Goal: Task Accomplishment & Management: Manage account settings

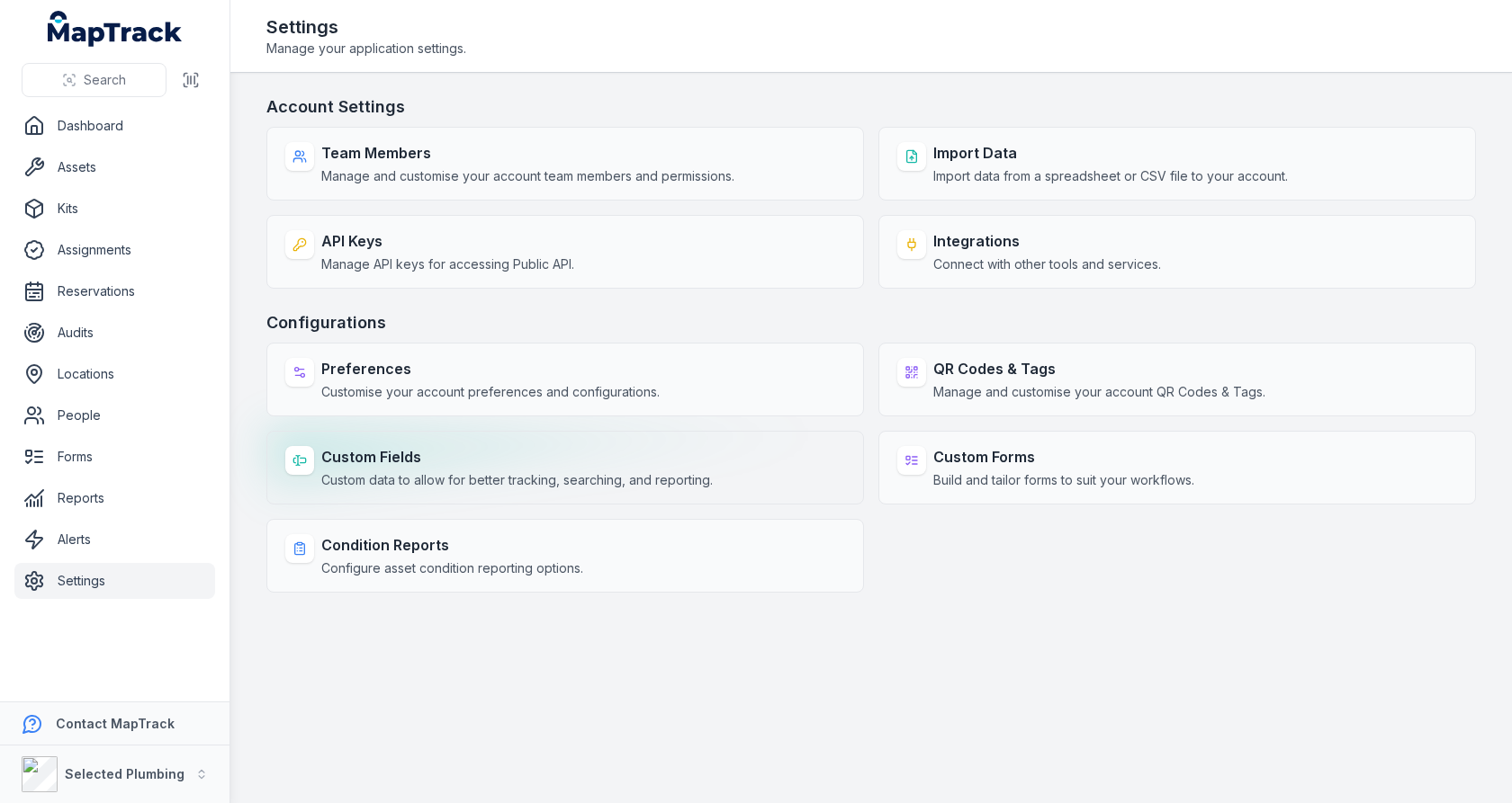
click at [617, 448] on strong "Custom Fields" at bounding box center [518, 457] width 392 height 21
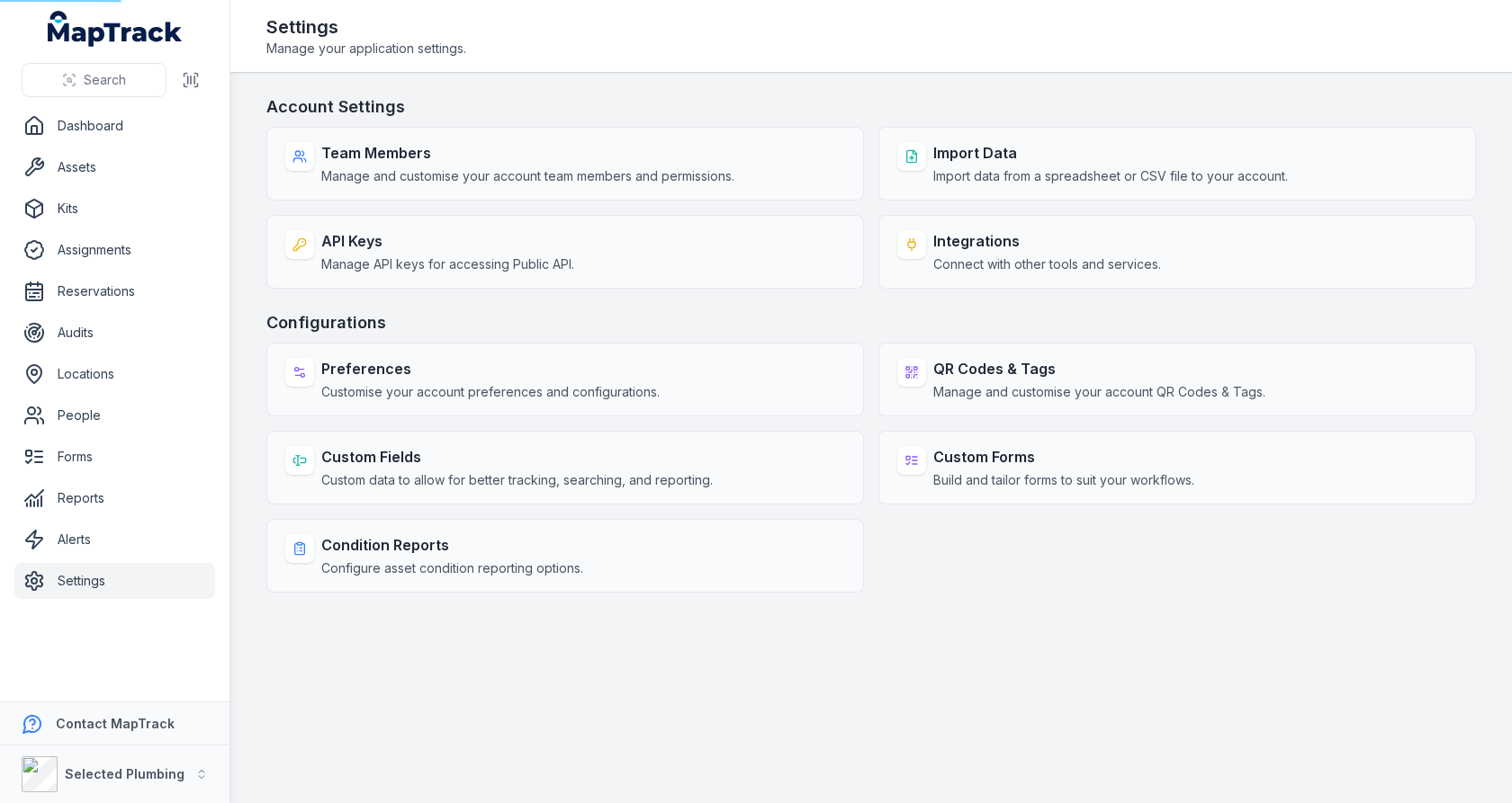
click at [701, 334] on div "Configurations Preferences Customise your account preferences and configuration…" at bounding box center [871, 451] width 1210 height 283
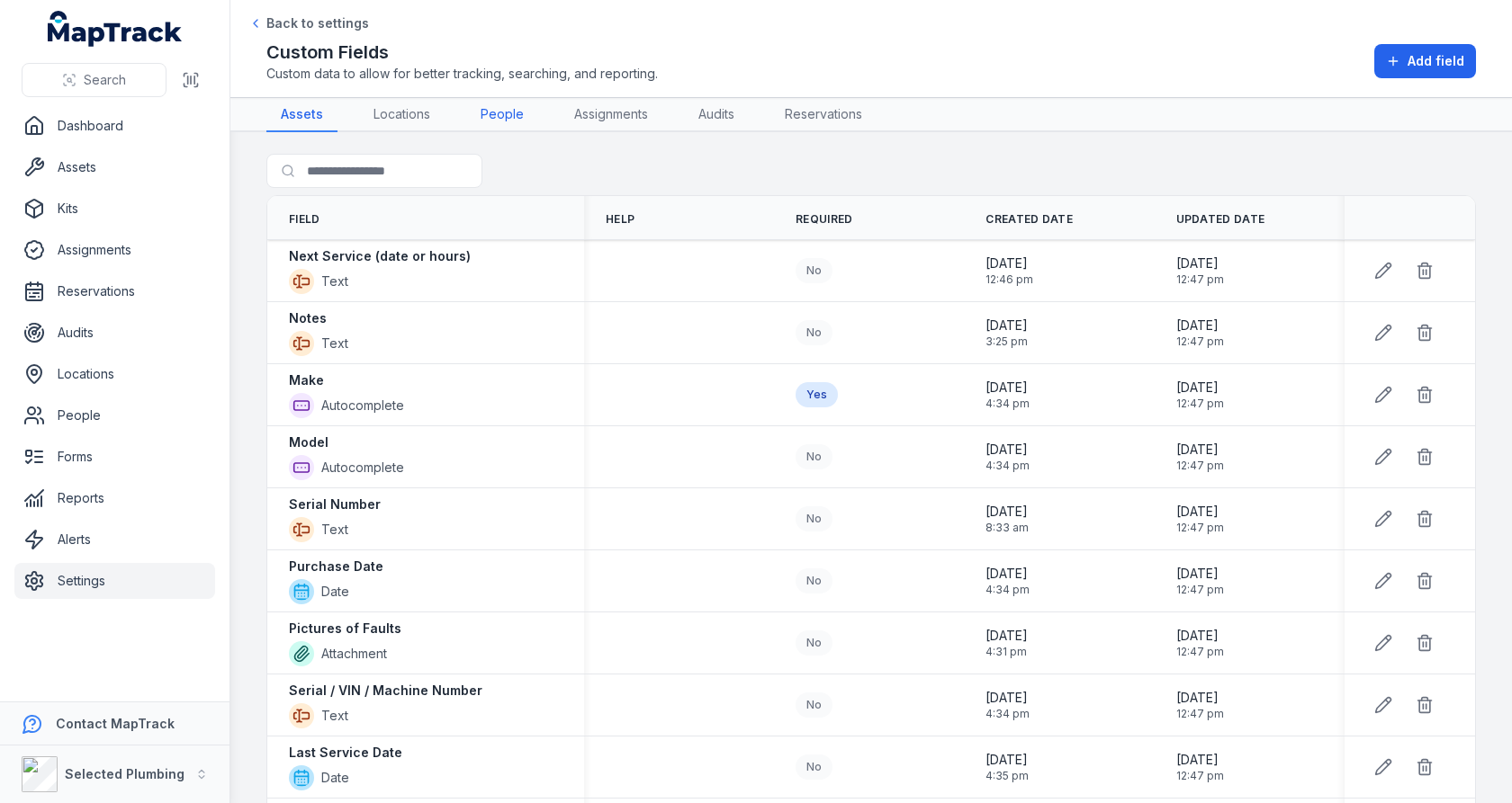
click at [505, 124] on link "People" at bounding box center [502, 115] width 72 height 34
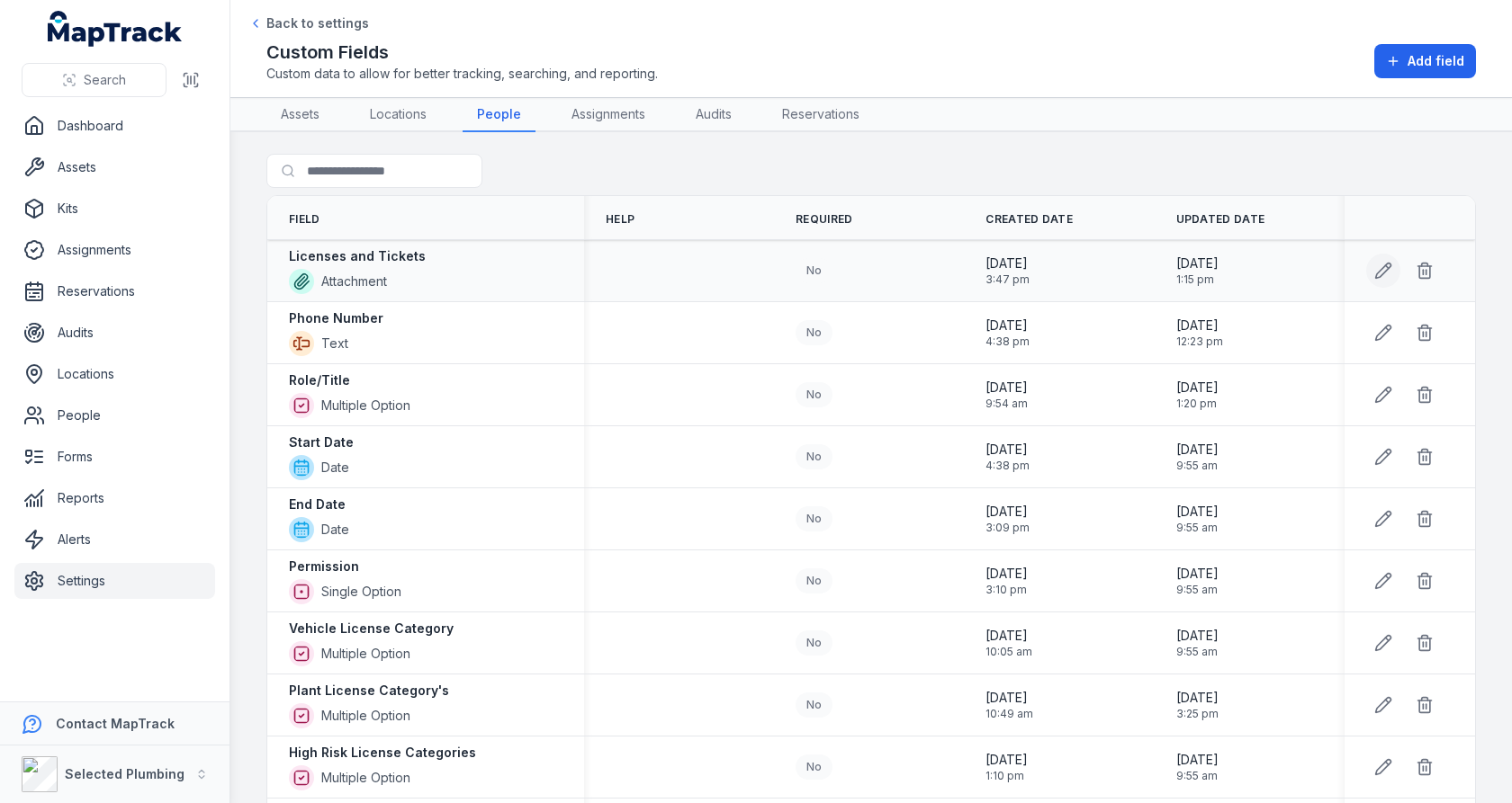
click at [1380, 271] on icon at bounding box center [1383, 271] width 18 height 18
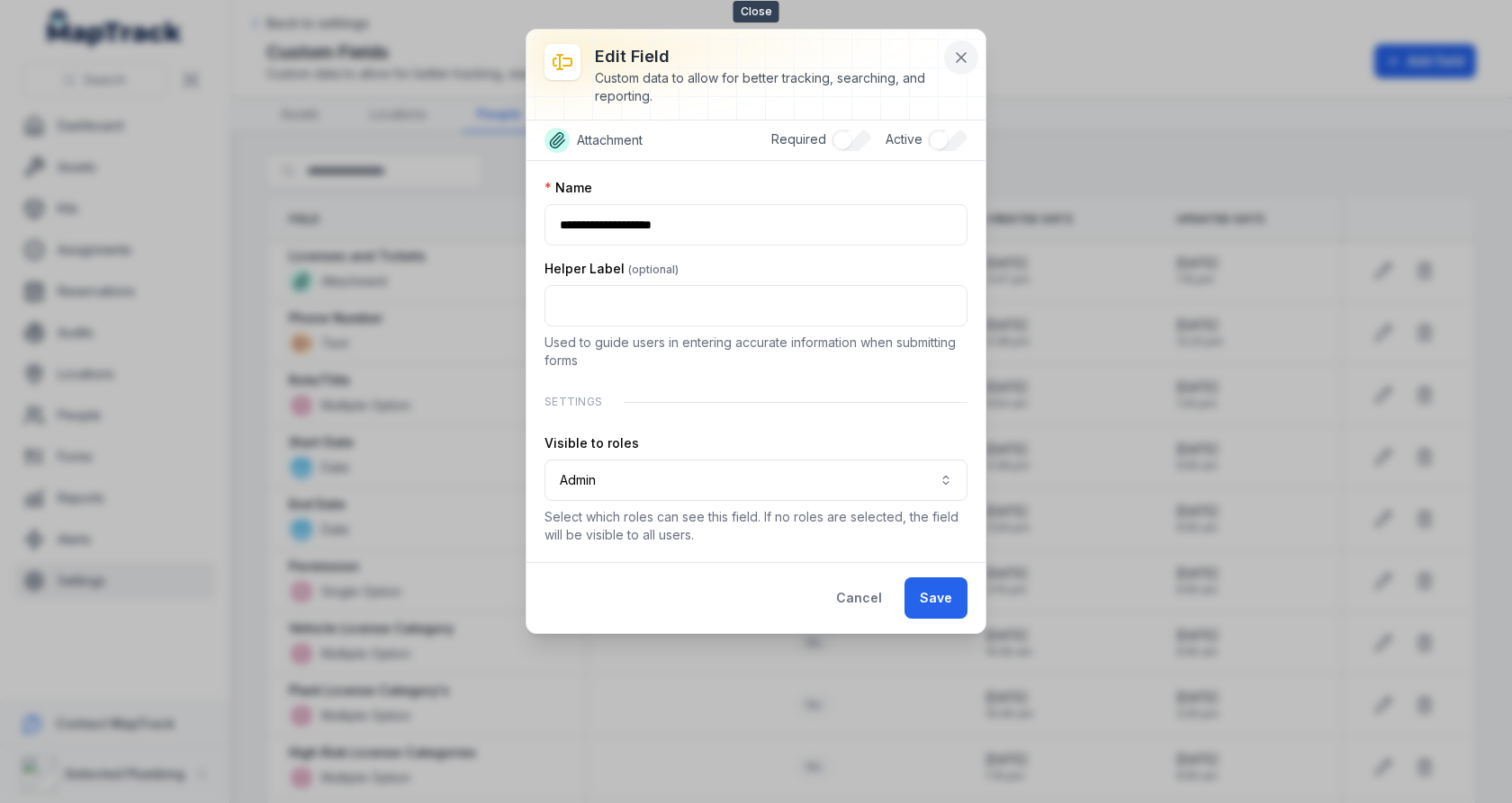
click at [957, 58] on icon at bounding box center [961, 57] width 18 height 18
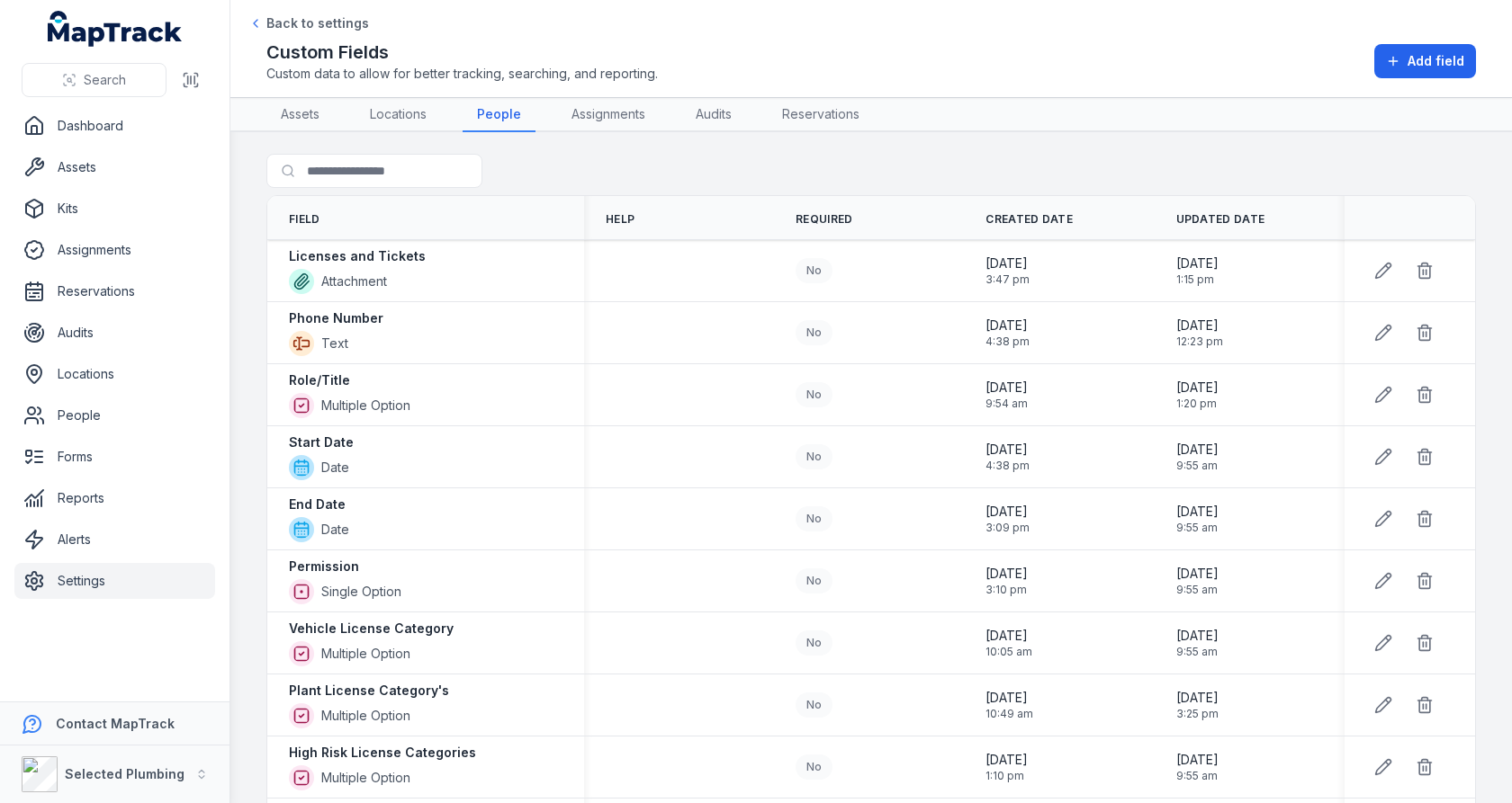
click at [731, 169] on div "Search for fields" at bounding box center [871, 174] width 1210 height 41
click at [1405, 52] on button "Add field" at bounding box center [1425, 60] width 101 height 34
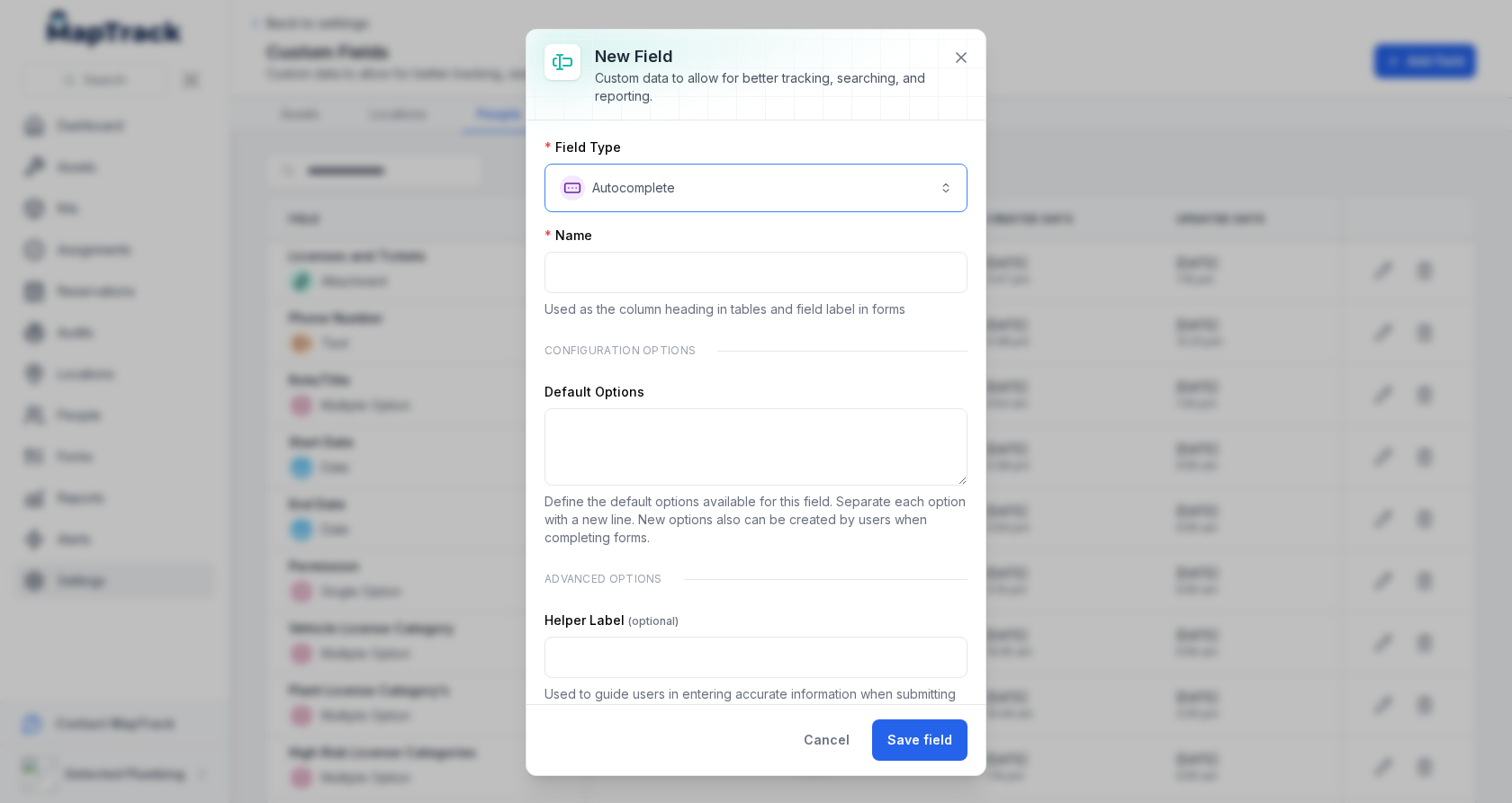
click at [861, 177] on button "**********" at bounding box center [756, 188] width 423 height 49
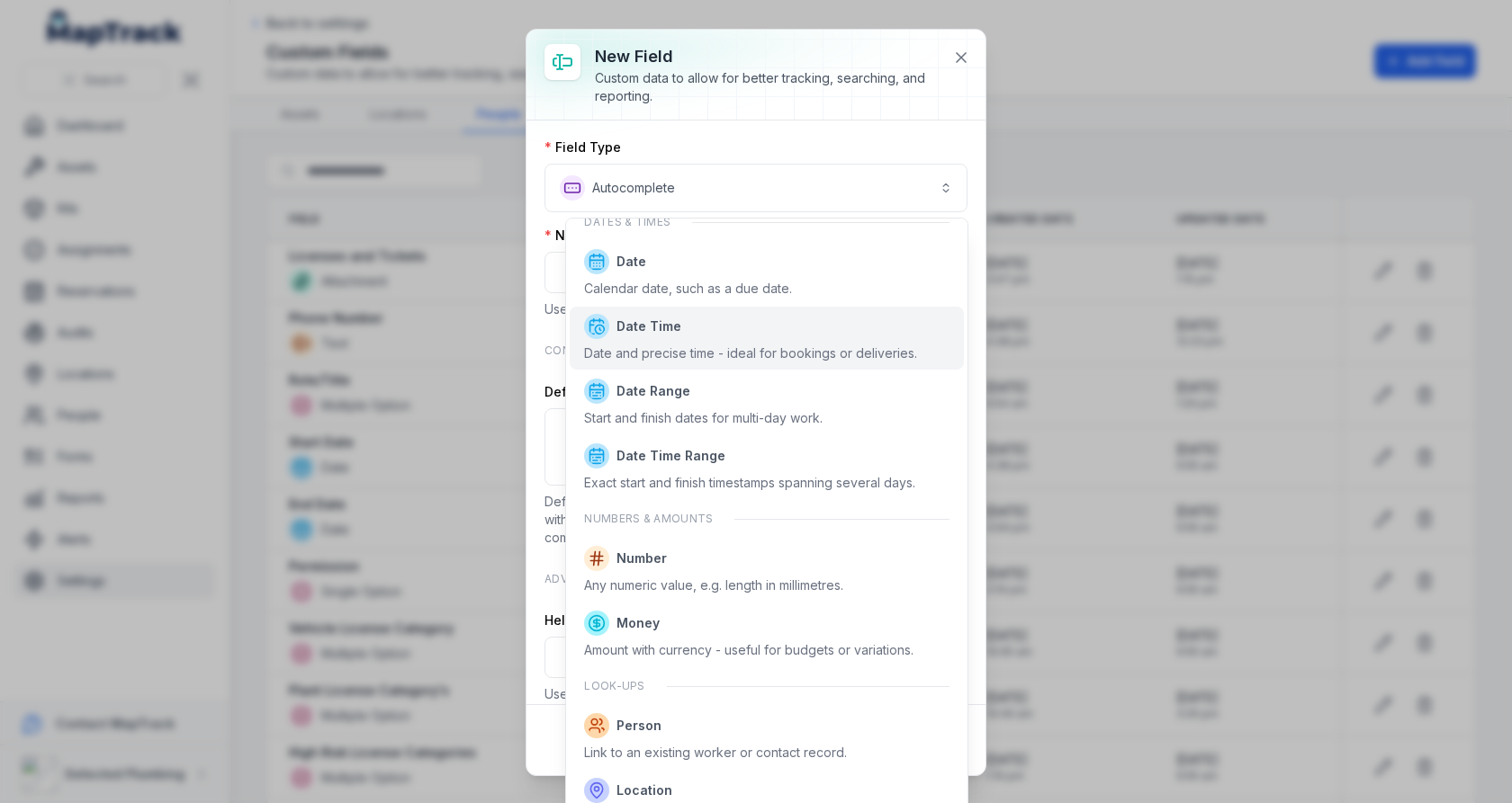
scroll to position [879, 0]
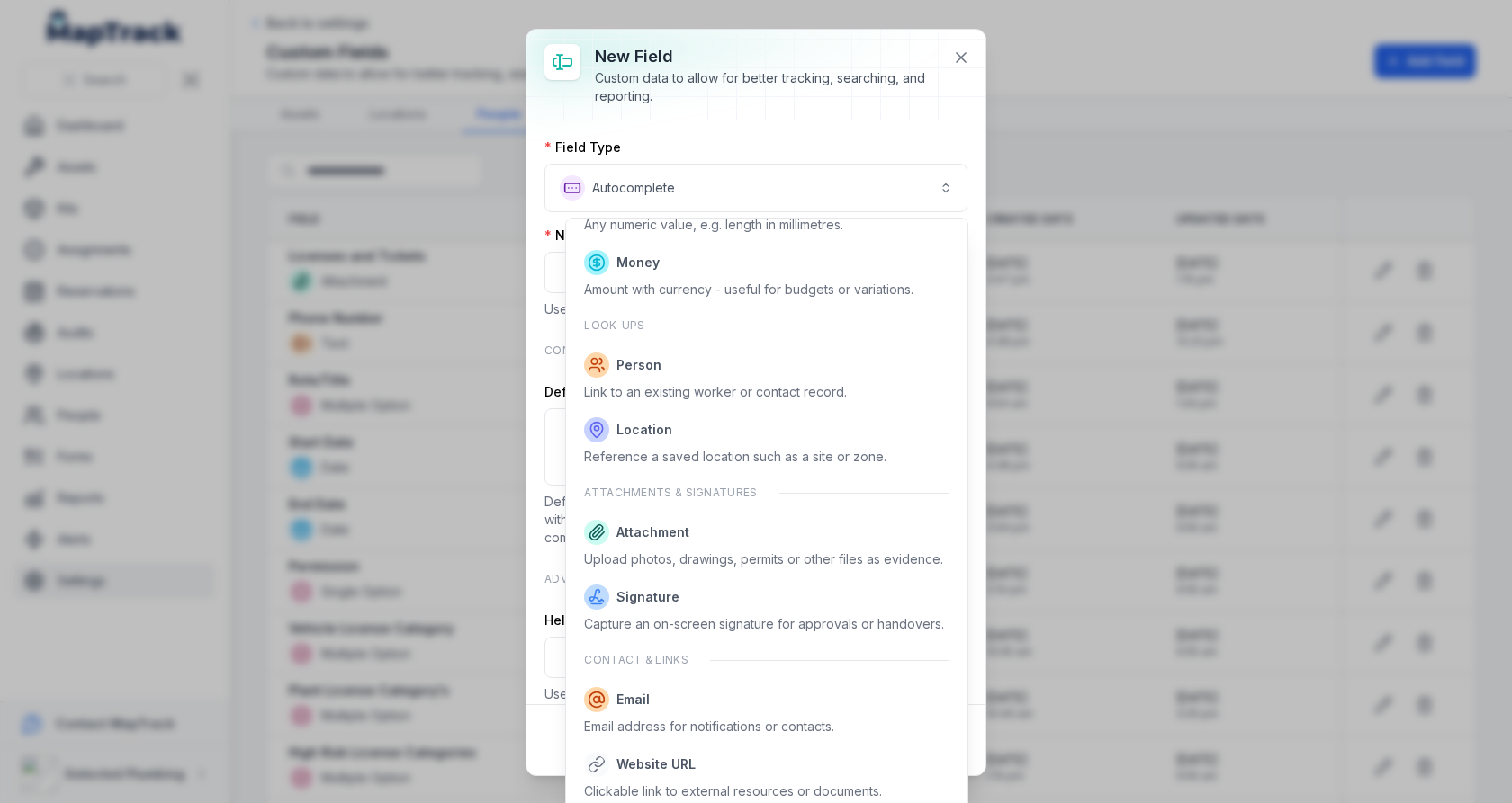
click at [954, 55] on div "**********" at bounding box center [756, 402] width 459 height 746
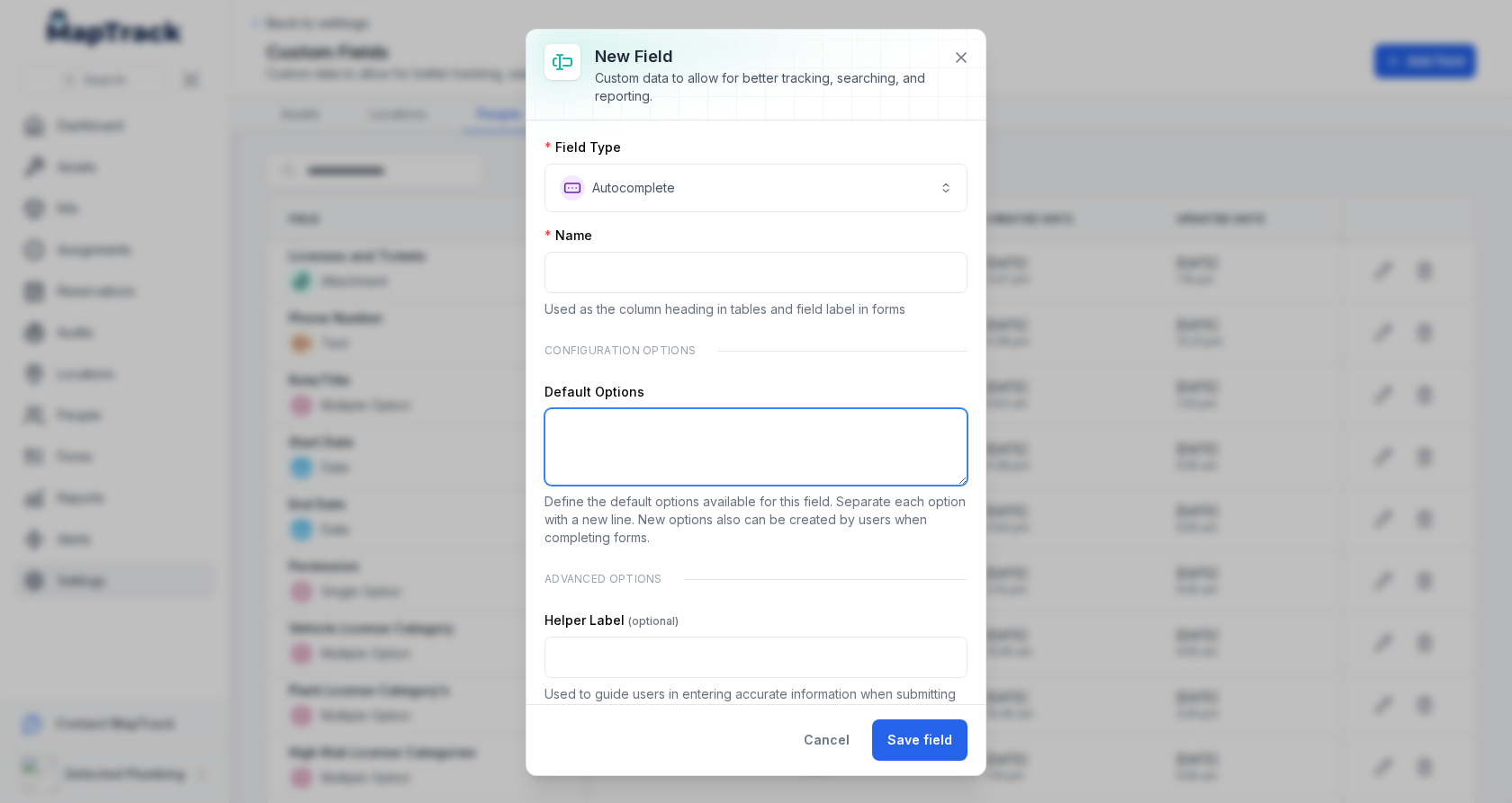
click at [713, 445] on textarea ":r14:-form-item-label" at bounding box center [756, 446] width 423 height 77
click at [962, 60] on icon at bounding box center [961, 57] width 18 height 18
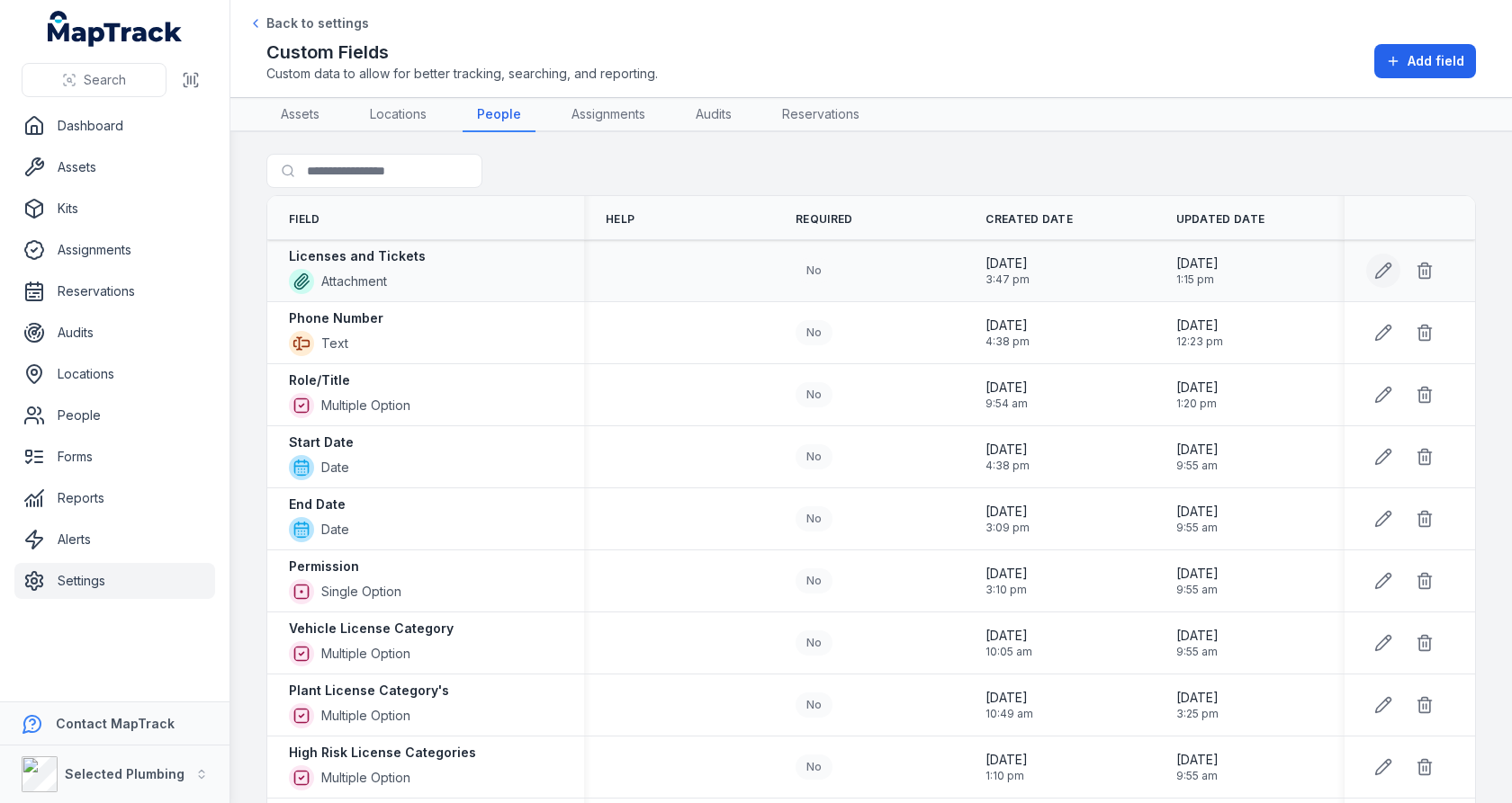
click at [1391, 279] on button at bounding box center [1382, 270] width 34 height 34
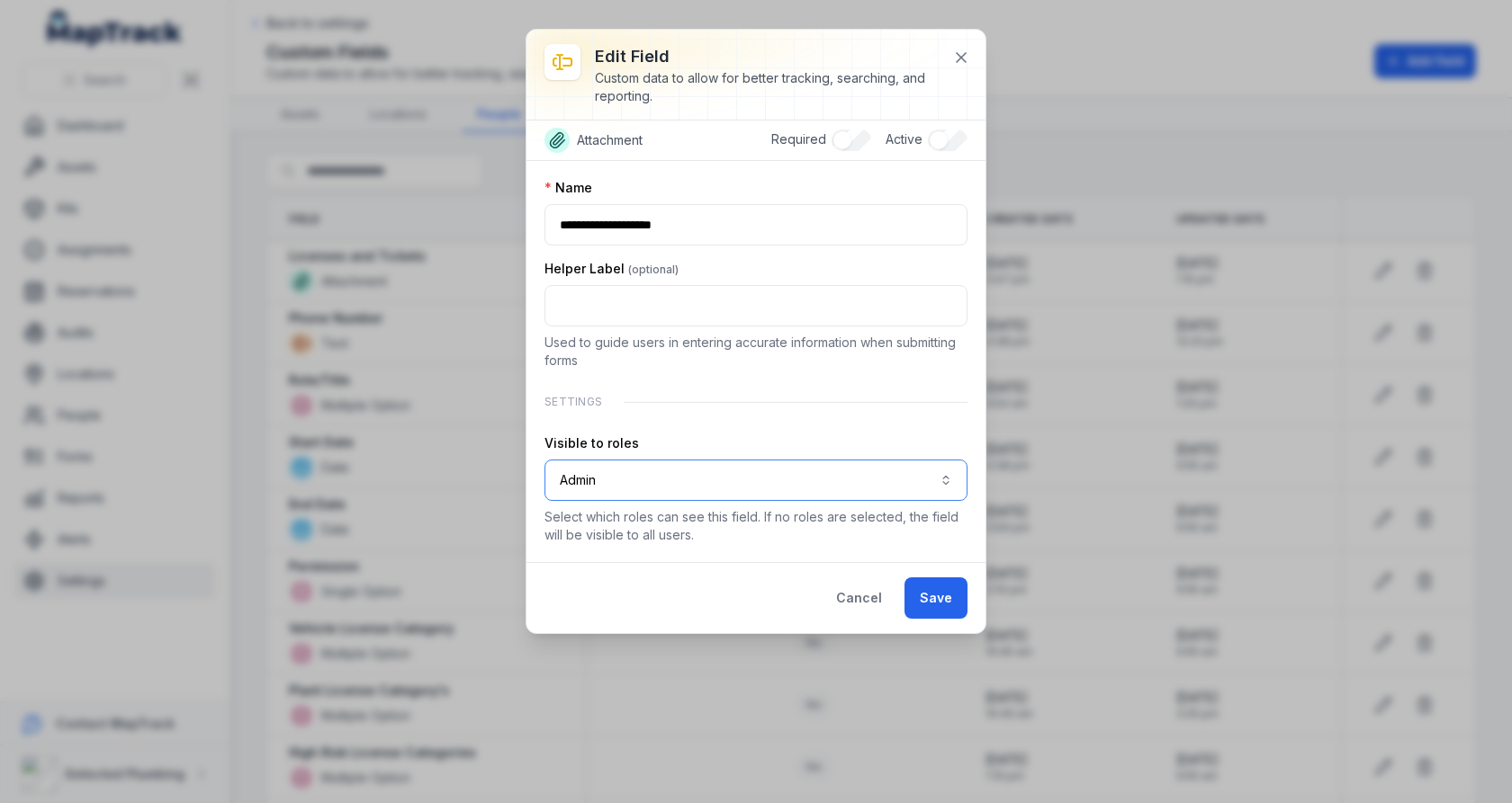
click at [762, 483] on button "Admin *****" at bounding box center [756, 480] width 423 height 41
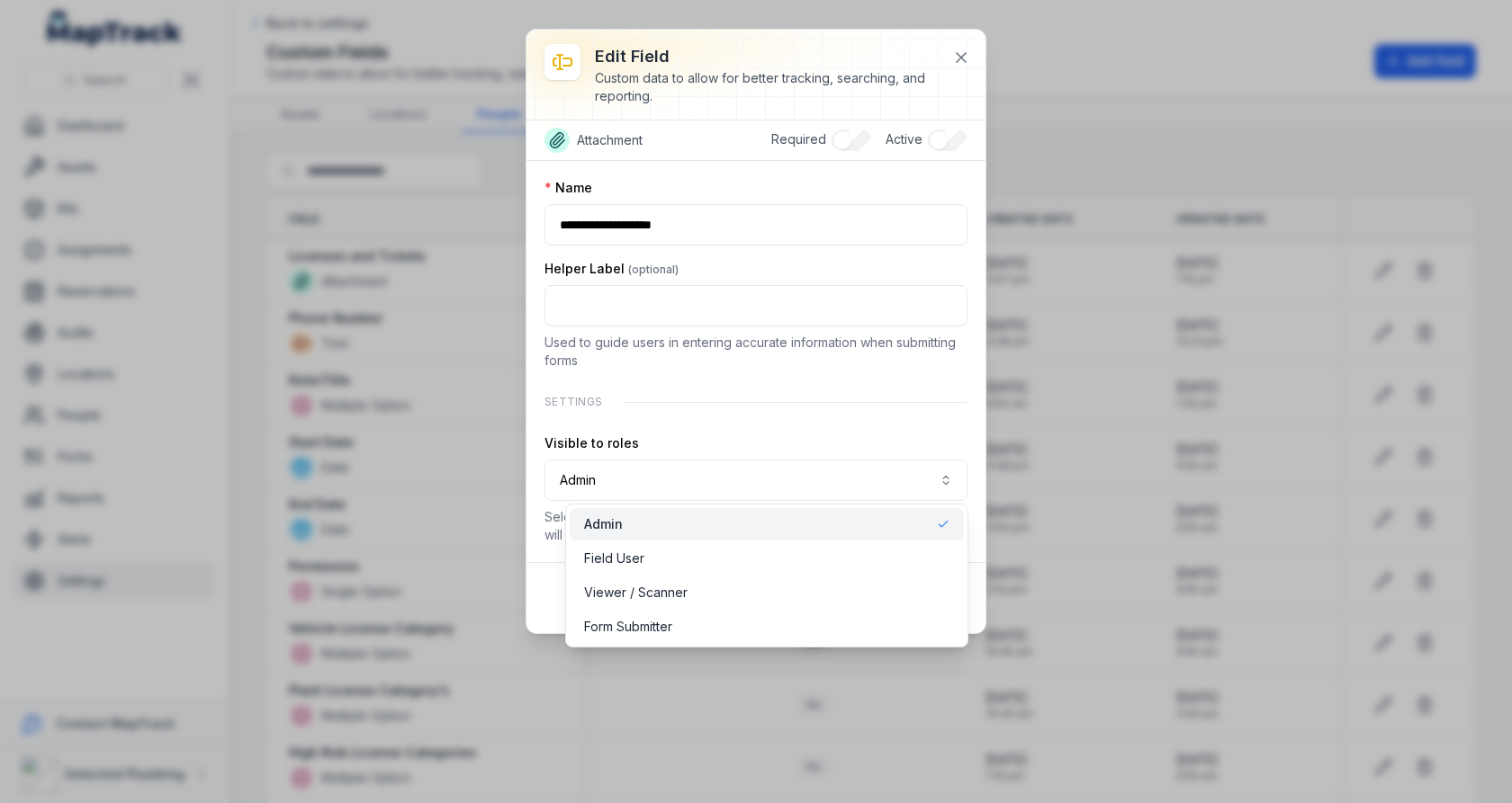
click at [961, 57] on div "**********" at bounding box center [756, 330] width 459 height 603
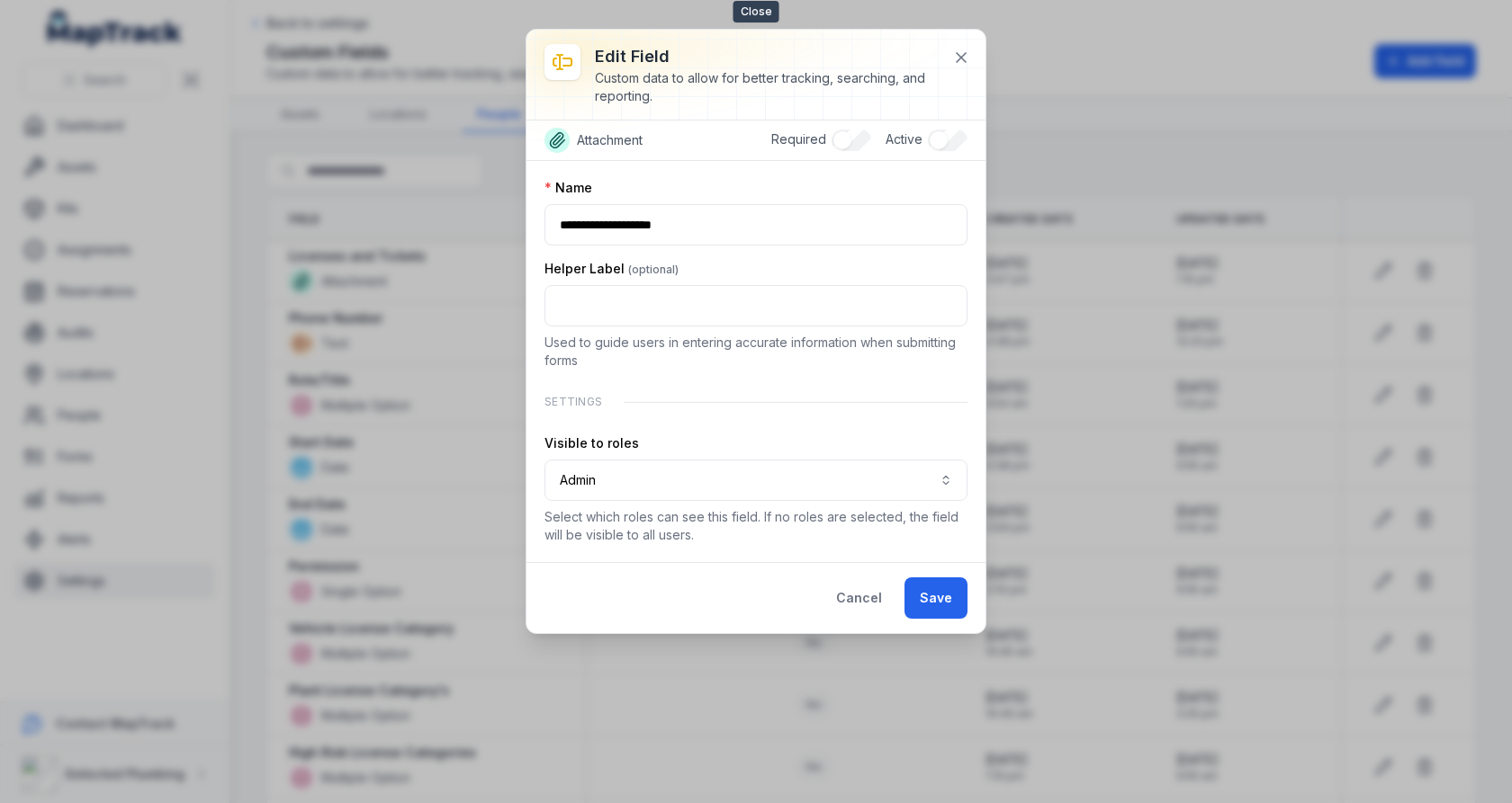
click at [961, 57] on icon at bounding box center [961, 57] width 18 height 18
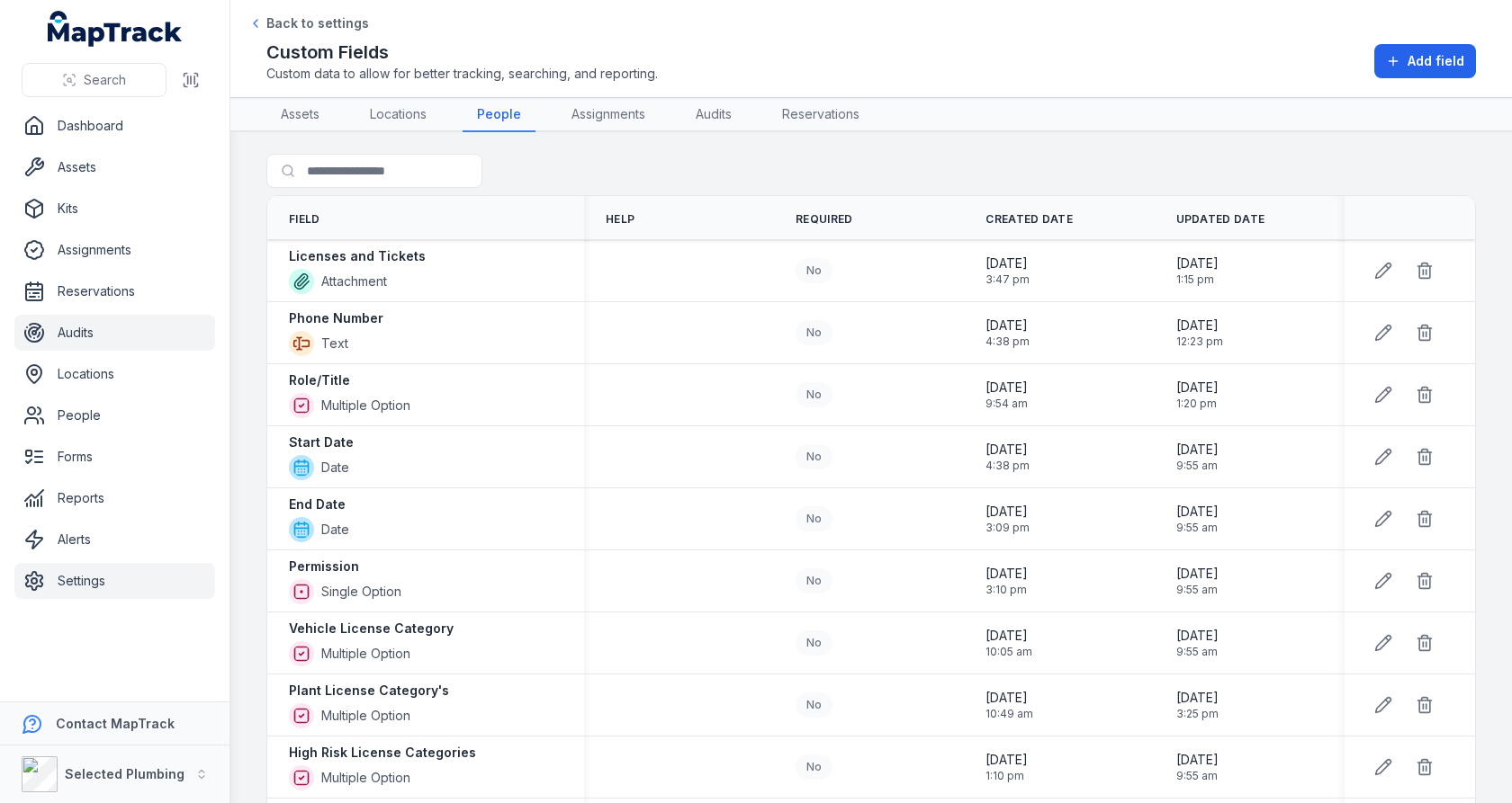
click at [116, 327] on link "Audits" at bounding box center [115, 332] width 201 height 36
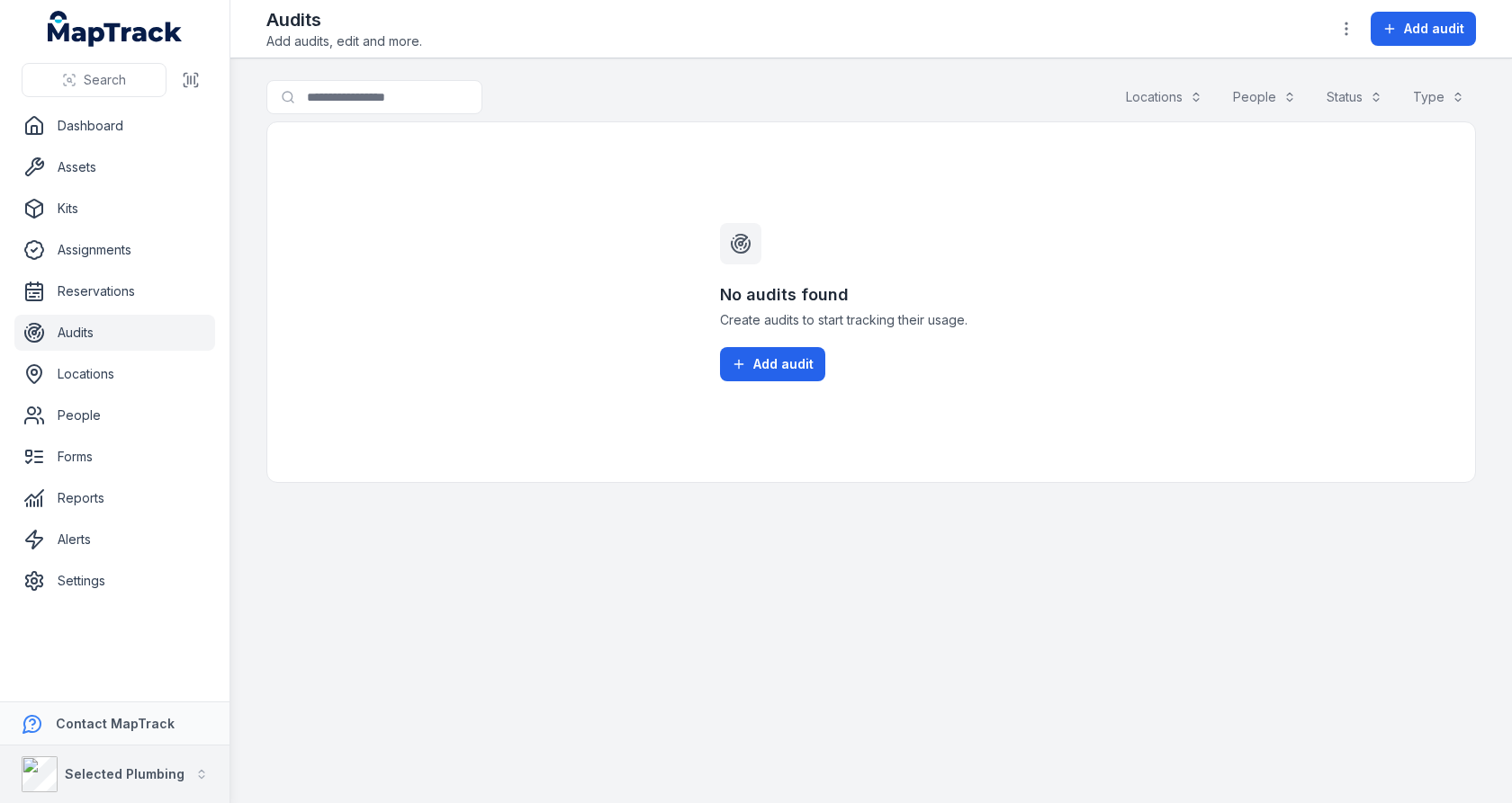
click at [146, 759] on div "Selected Plumbing" at bounding box center [102, 774] width 163 height 36
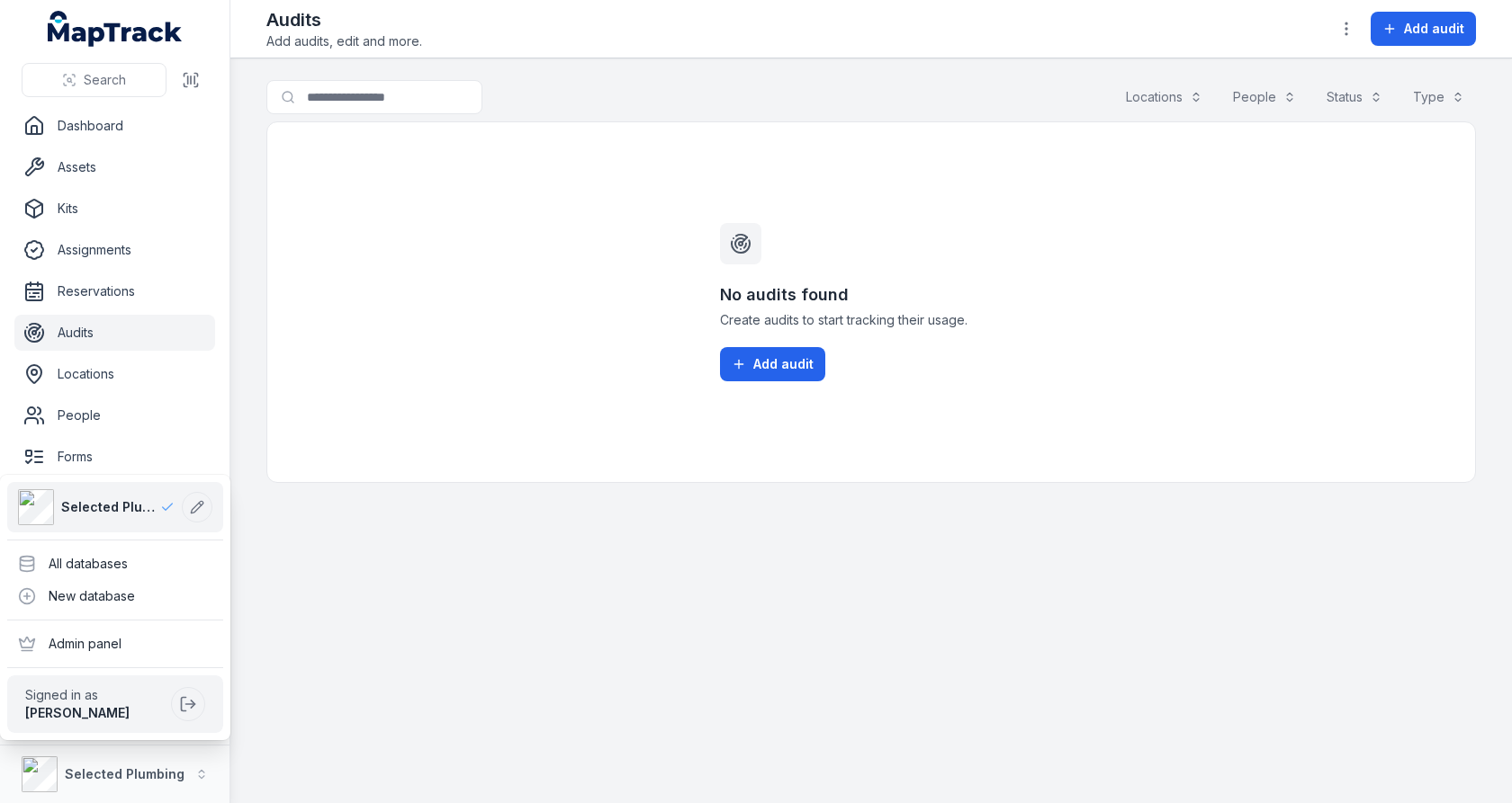
click at [170, 545] on div "Selected Plumbing All databases New database Admin panel Signed in as [PERSON_N…" at bounding box center [115, 607] width 230 height 265
click at [170, 552] on div "All databases" at bounding box center [115, 563] width 216 height 32
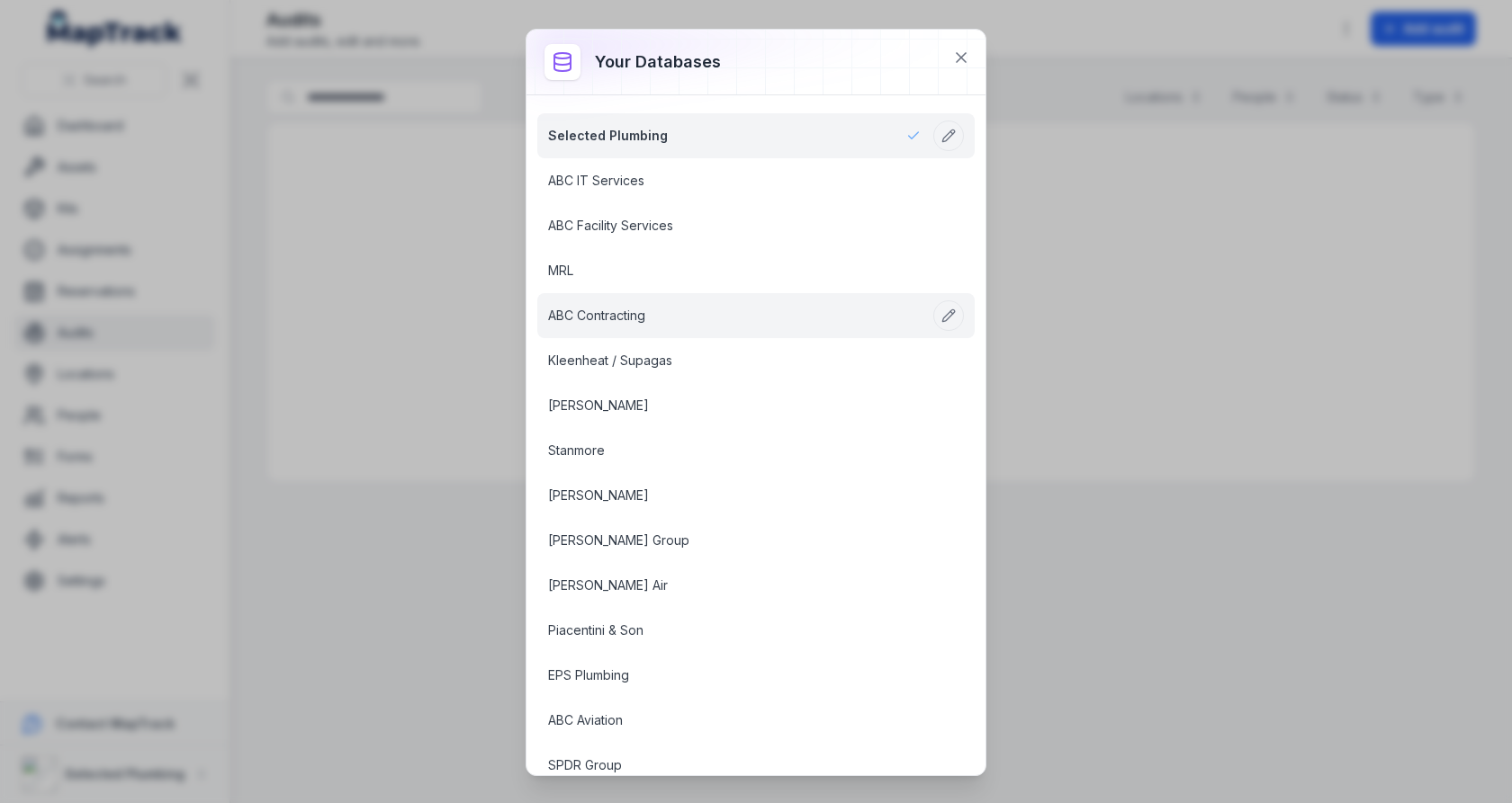
click at [702, 307] on link "ABC Contracting" at bounding box center [734, 316] width 372 height 18
